Goal: Find specific page/section: Find specific page/section

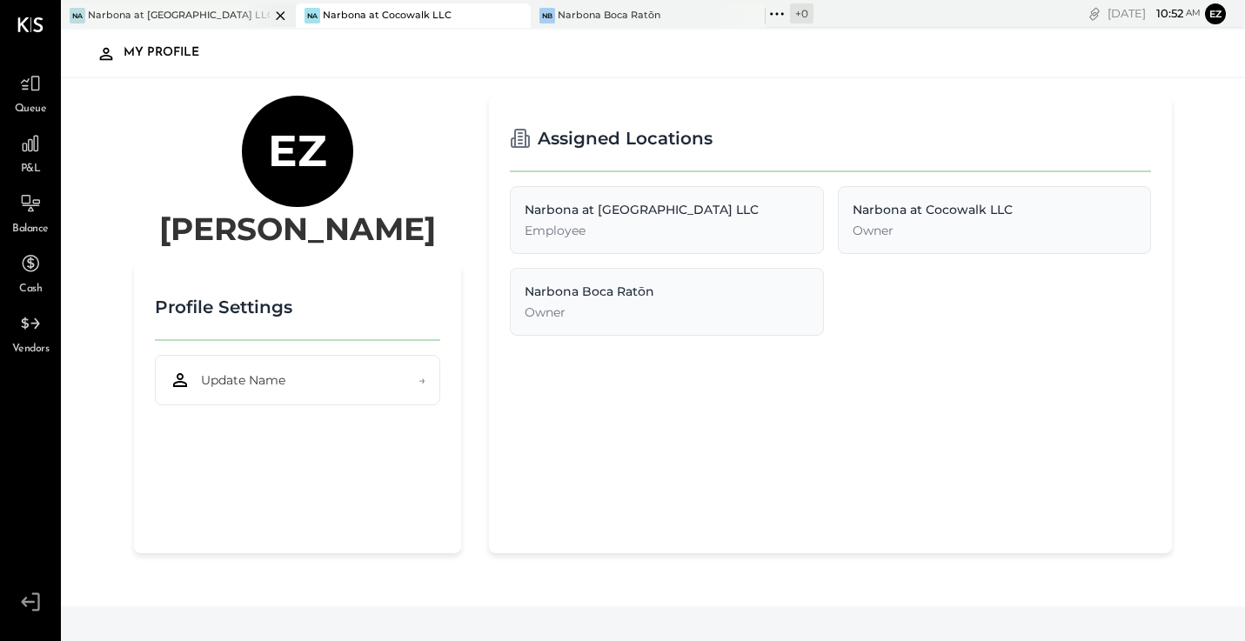
click at [228, 8] on div "Na Narbona at [GEOGRAPHIC_DATA] LLC" at bounding box center [165, 16] width 209 height 16
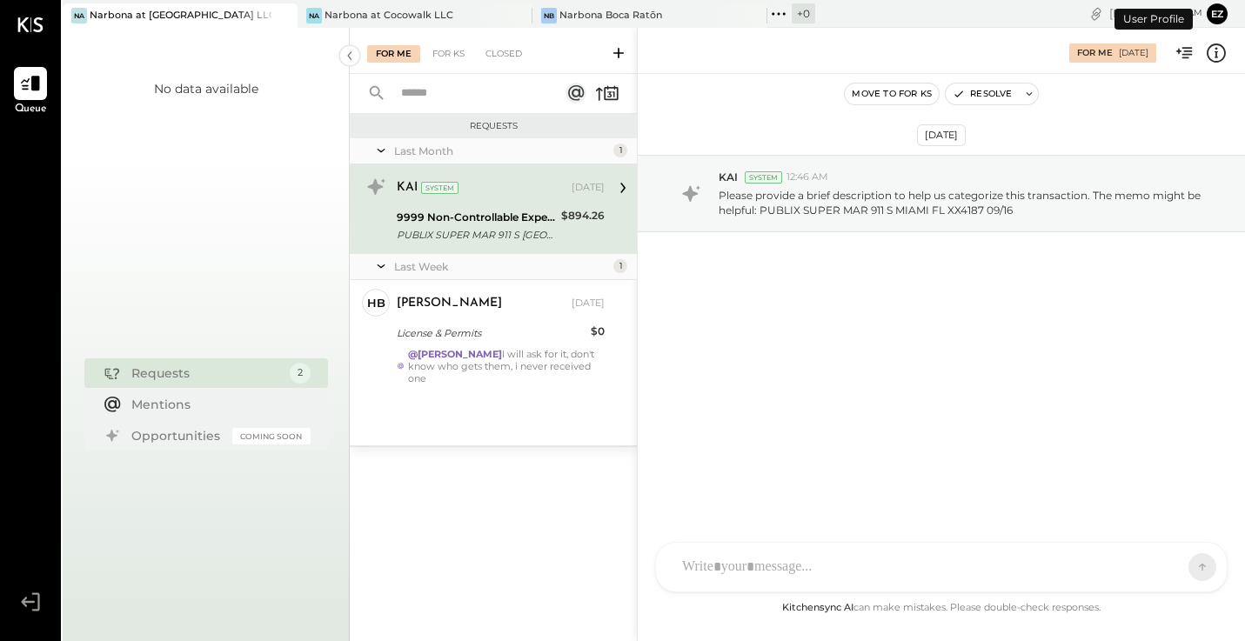
click at [1212, 14] on button "Ez" at bounding box center [1216, 13] width 21 height 21
